Goal: Task Accomplishment & Management: Manage account settings

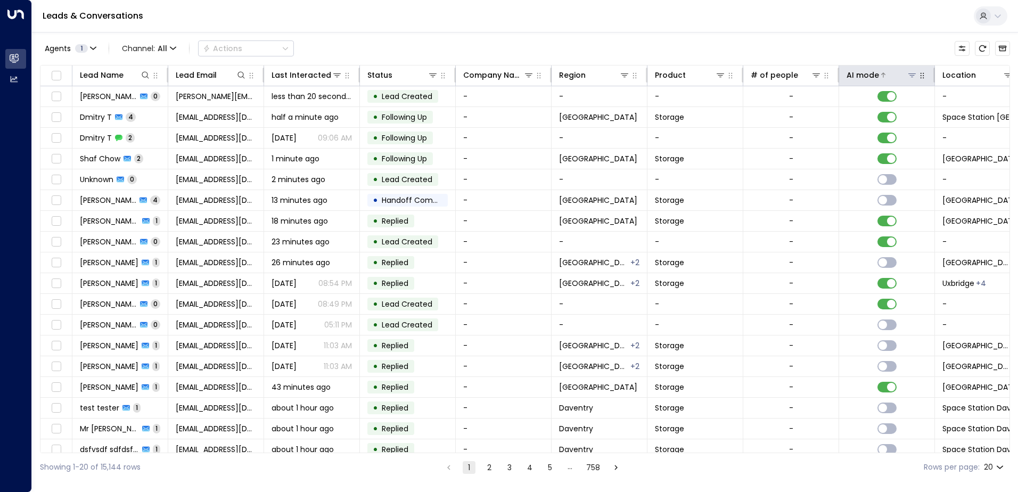
click at [910, 78] on icon at bounding box center [912, 75] width 9 height 9
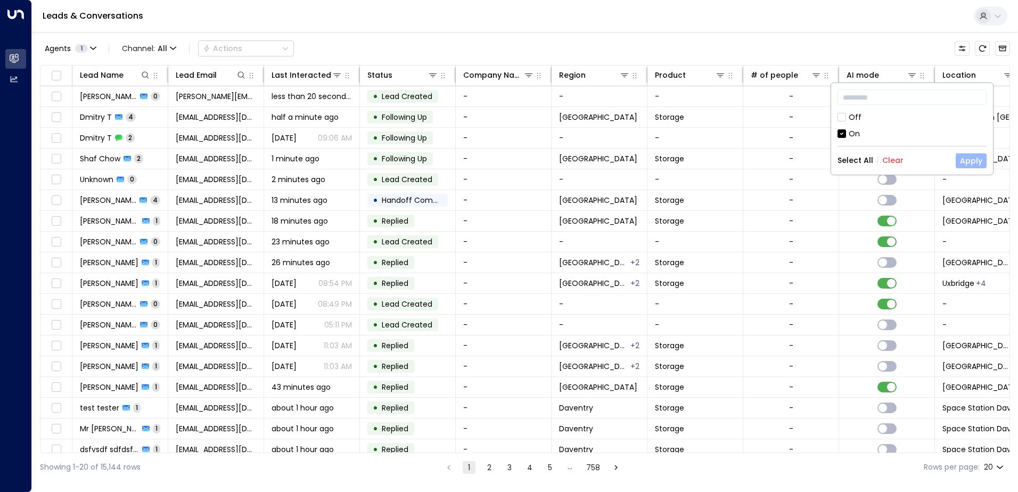
click at [969, 164] on button "Apply" at bounding box center [971, 160] width 31 height 15
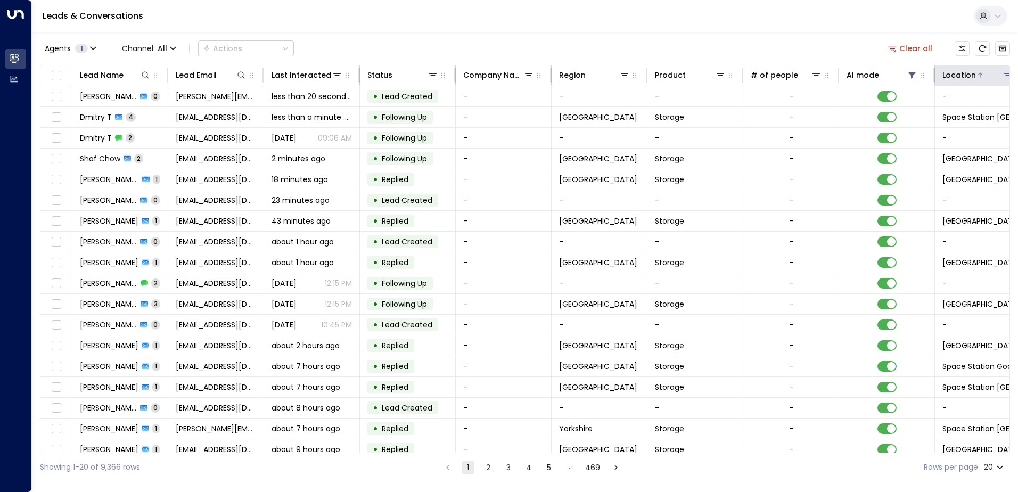
click at [1005, 75] on icon at bounding box center [1008, 75] width 9 height 9
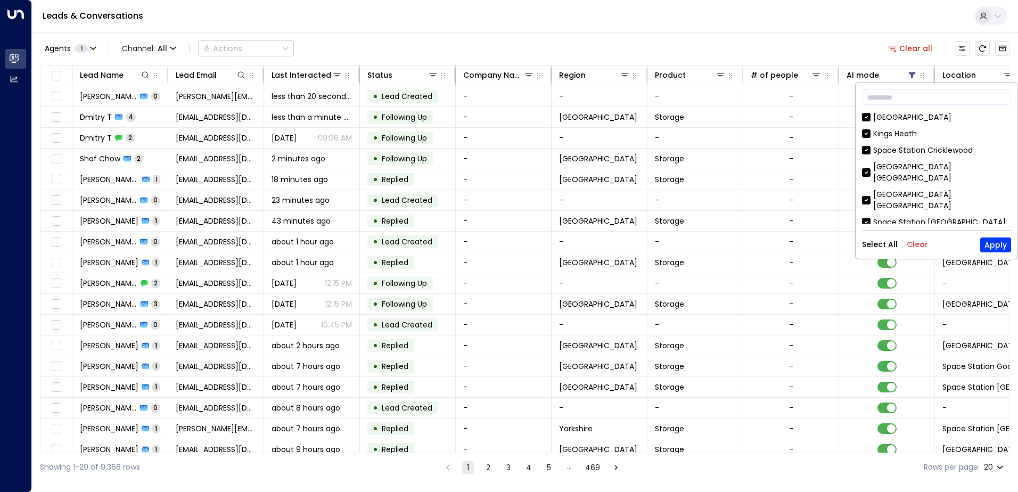
click at [912, 245] on button "Clear" at bounding box center [917, 244] width 21 height 9
click at [996, 251] on button "Apply" at bounding box center [995, 244] width 31 height 15
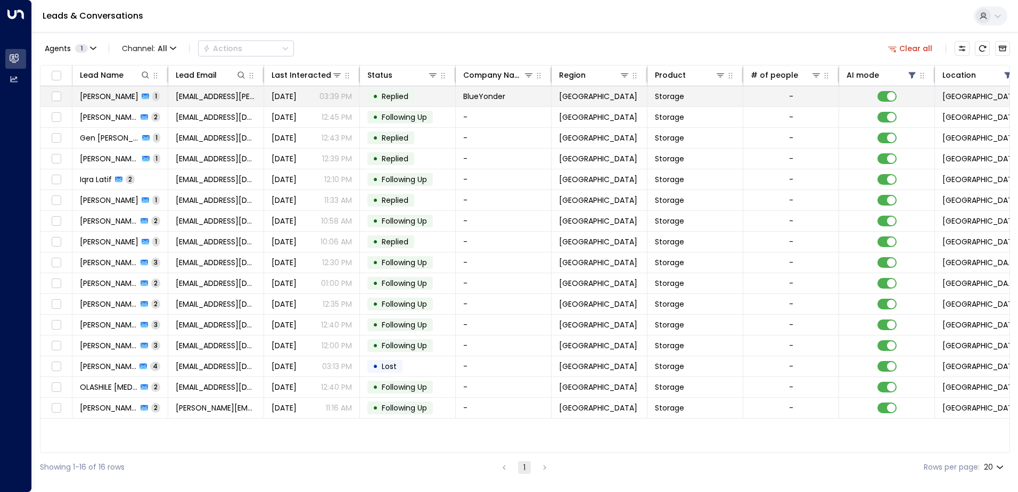
click at [400, 96] on span "Replied" at bounding box center [395, 96] width 27 height 11
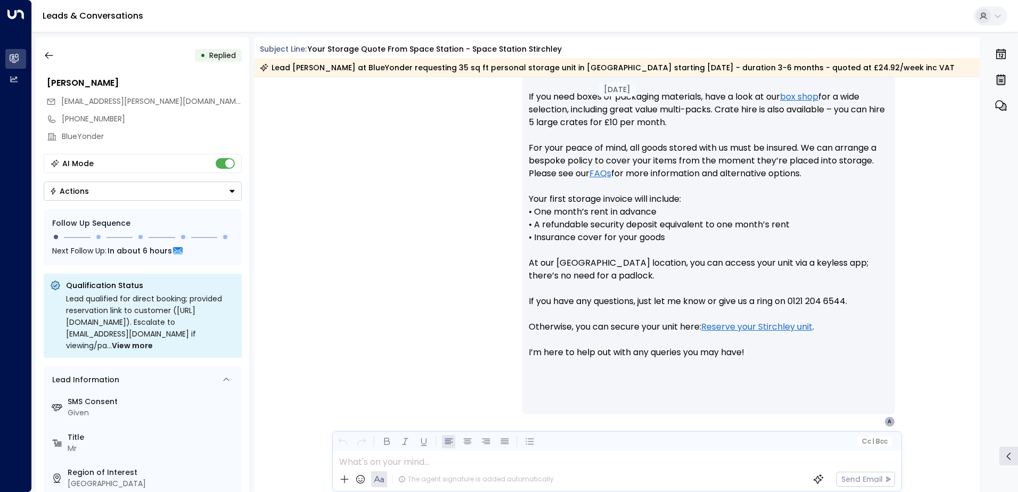
scroll to position [561, 0]
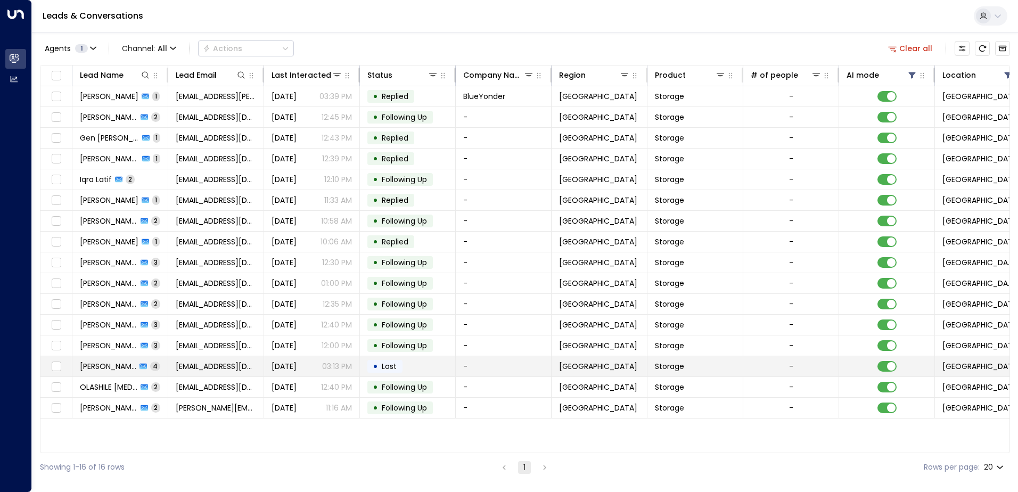
click at [400, 365] on span "Lost" at bounding box center [389, 366] width 22 height 11
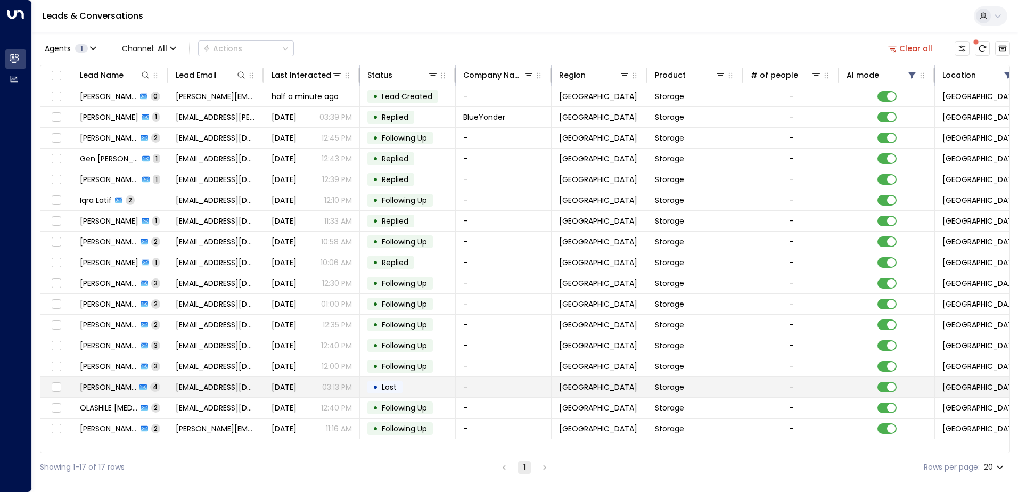
click at [114, 388] on span "[PERSON_NAME]" at bounding box center [108, 387] width 56 height 11
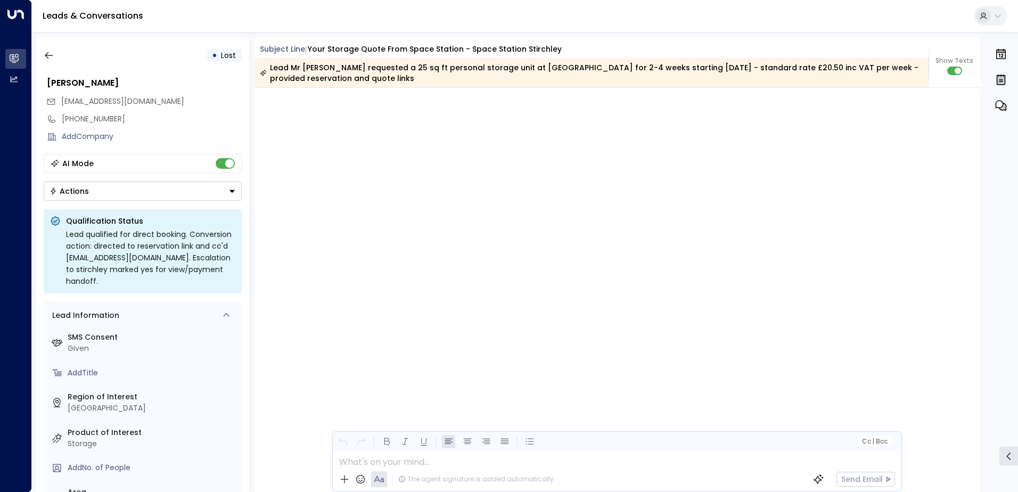
scroll to position [2192, 0]
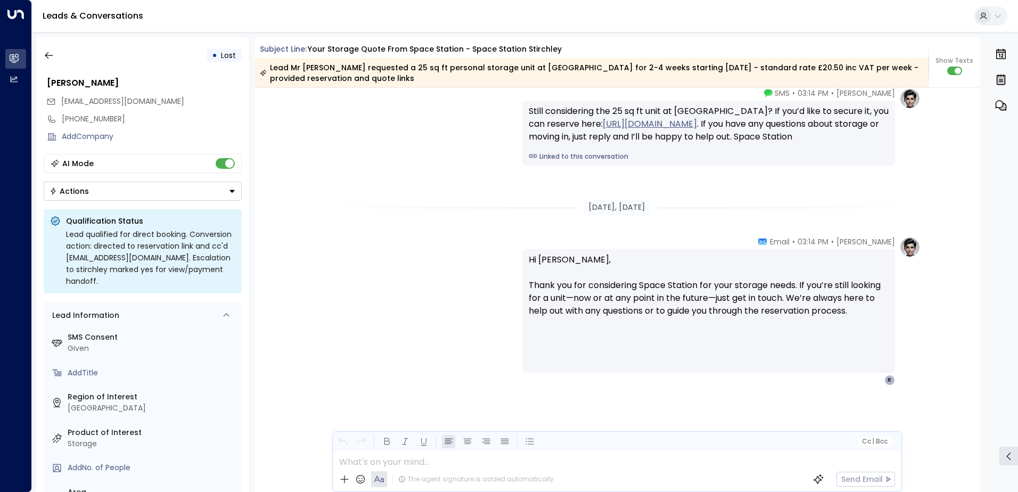
drag, startPoint x: 0, startPoint y: 1, endPoint x: 342, endPoint y: 142, distance: 370.2
click at [409, 166] on div "[PERSON_NAME] • 03:14 PM • SMS Still considering the 25 sq ft unit at [GEOGRAPH…" at bounding box center [617, 127] width 607 height 78
